Goal: Information Seeking & Learning: Learn about a topic

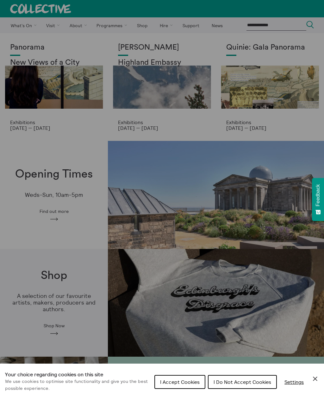
click at [171, 379] on span "I Accept Cookies" at bounding box center [180, 382] width 40 height 6
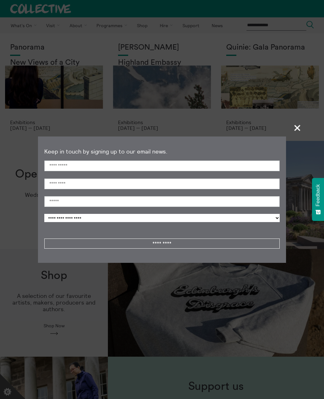
click at [288, 133] on span "+" at bounding box center [297, 128] width 19 height 19
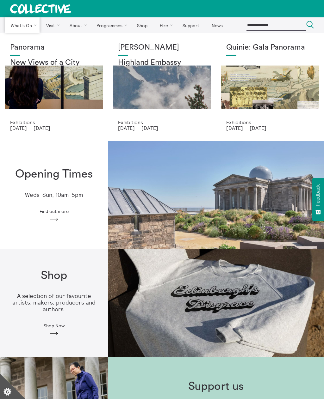
click at [0, 0] on link "Exhibitions" at bounding box center [0, 0] width 0 height 0
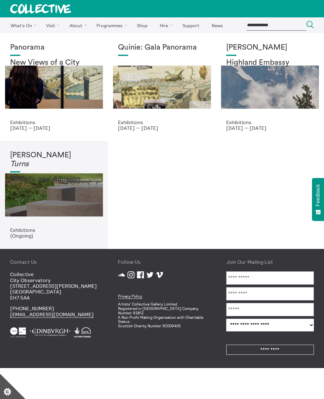
click at [70, 191] on div "Tessa Lynch Turns Affinity and Allusi on" at bounding box center [54, 189] width 88 height 76
